Goal: Obtain resource: Download file/media

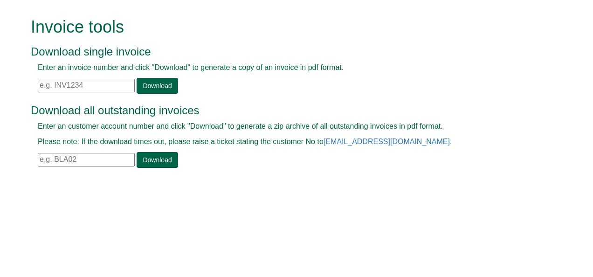
click at [40, 158] on input "text" at bounding box center [86, 160] width 97 height 14
type input "csc32"
click at [151, 162] on link "Download" at bounding box center [157, 160] width 41 height 16
drag, startPoint x: 89, startPoint y: 78, endPoint x: 34, endPoint y: 86, distance: 55.5
click at [34, 86] on div "Enter an invoice number and click "Download" to generate a copy of an invoice i…" at bounding box center [286, 77] width 511 height 31
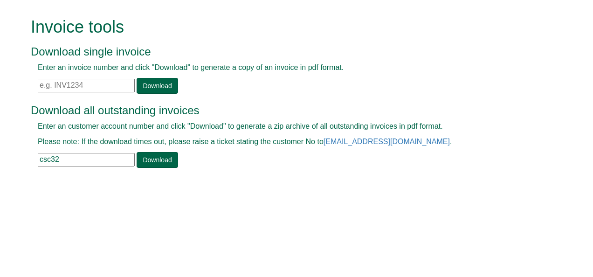
click at [40, 82] on input "text" at bounding box center [86, 86] width 97 height 14
paste input "INV1366284"
type input "INV1366284"
click at [162, 86] on link "Download" at bounding box center [157, 86] width 41 height 16
click at [42, 84] on input "text" at bounding box center [86, 86] width 97 height 14
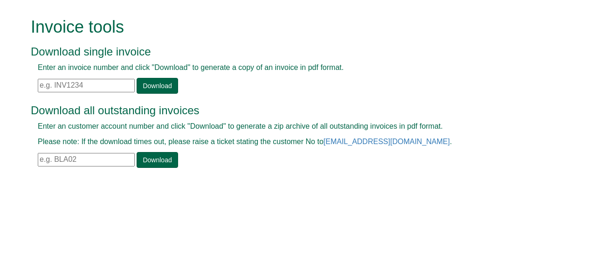
paste input "INV1158856"
type input "INV1158856"
click at [149, 88] on link "Download" at bounding box center [157, 86] width 41 height 16
click at [41, 85] on input "text" at bounding box center [86, 86] width 97 height 14
type input "INV1158856"
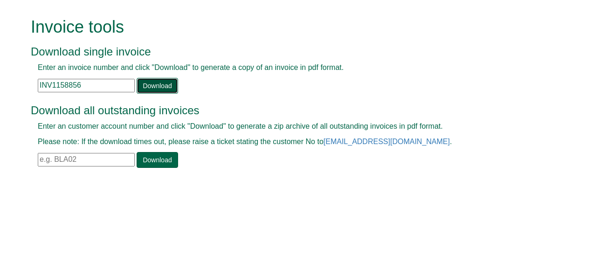
click at [158, 83] on link "Download" at bounding box center [157, 86] width 41 height 16
click at [42, 158] on input "text" at bounding box center [86, 160] width 97 height 14
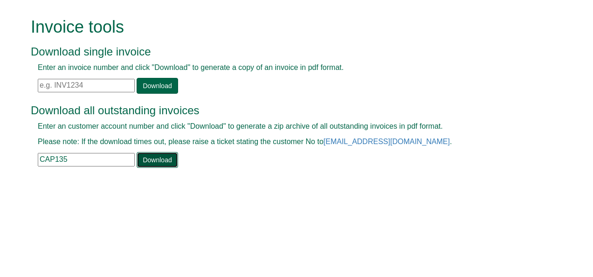
click at [165, 159] on link "Download" at bounding box center [157, 160] width 41 height 16
drag, startPoint x: 57, startPoint y: 159, endPoint x: 85, endPoint y: 160, distance: 27.6
click at [85, 160] on input "CAP135" at bounding box center [86, 160] width 97 height 14
type input "CAP14"
click at [155, 162] on link "Download" at bounding box center [157, 160] width 41 height 16
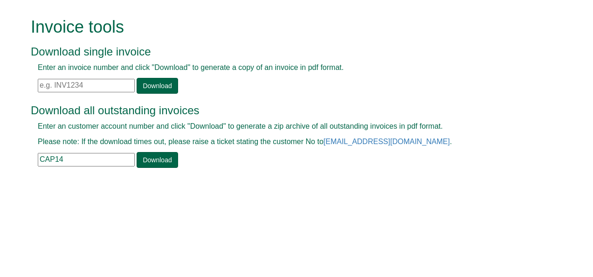
drag, startPoint x: 72, startPoint y: 156, endPoint x: 7, endPoint y: 157, distance: 64.8
click at [7, 158] on form "Invoice tools Download single invoice Enter an invoice number and click "Downlo…" at bounding box center [296, 93] width 593 height 187
type input "col57"
click at [156, 160] on link "Download" at bounding box center [157, 160] width 41 height 16
click at [42, 84] on input "text" at bounding box center [86, 86] width 97 height 14
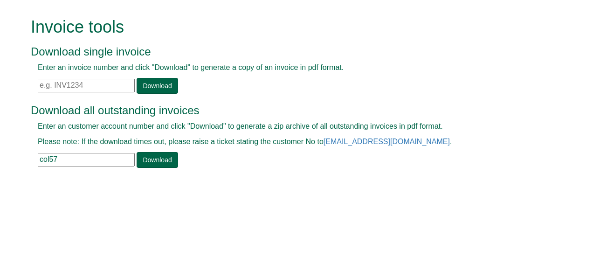
paste input "INV1018828"
type input "INV1018828"
click at [152, 87] on link "Download" at bounding box center [157, 86] width 41 height 16
drag, startPoint x: 95, startPoint y: 86, endPoint x: 34, endPoint y: 83, distance: 61.2
click at [34, 83] on div "Enter an invoice number and click "Download" to generate a copy of an invoice i…" at bounding box center [286, 77] width 511 height 31
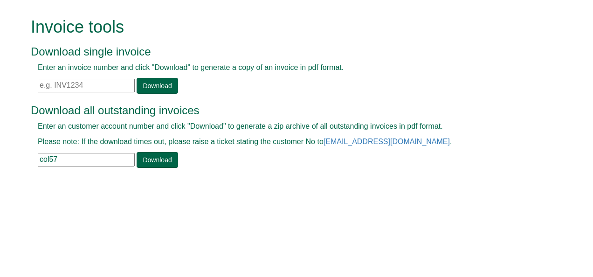
paste input "INV1366365"
type input "INV1366365"
click at [150, 87] on link "Download" at bounding box center [157, 86] width 41 height 16
